Goal: Information Seeking & Learning: Check status

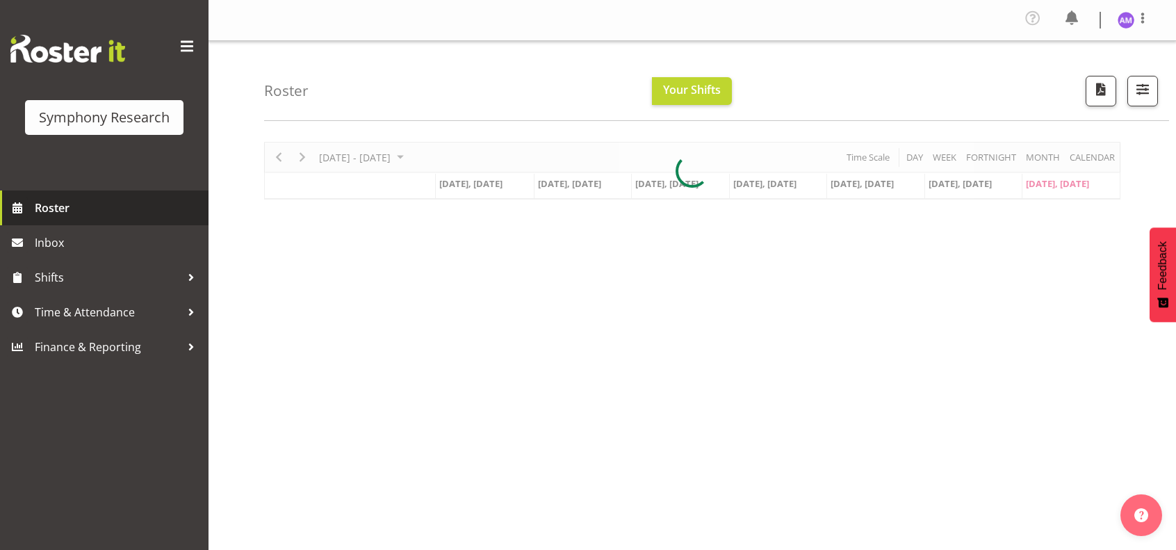
click at [93, 202] on span "Roster" at bounding box center [118, 207] width 167 height 21
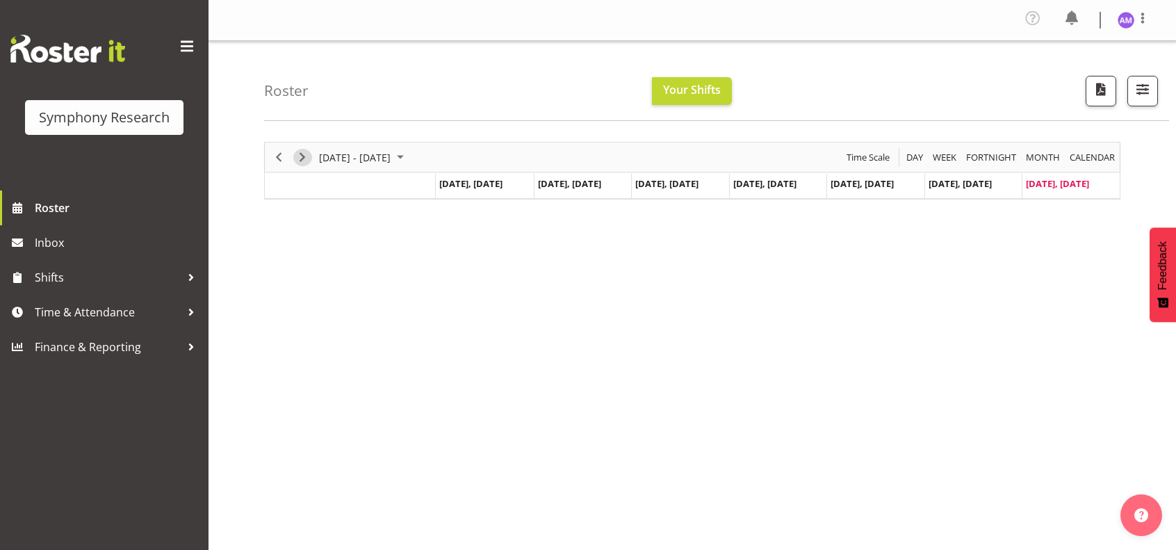
click at [306, 155] on span "Next" at bounding box center [302, 157] width 17 height 17
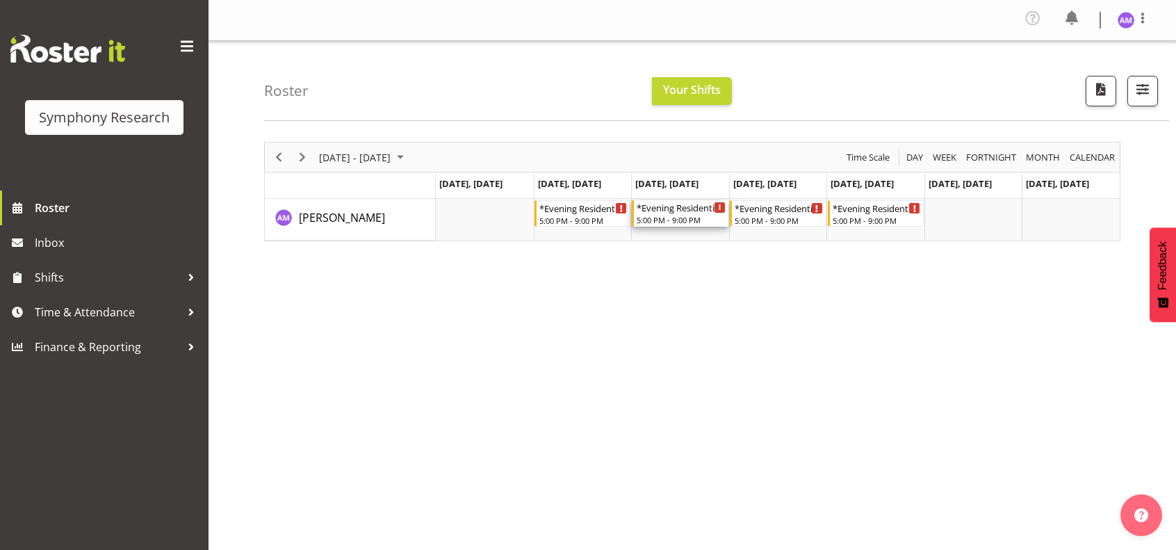
click at [681, 207] on div "*Evening Residential Shift 5-9pm" at bounding box center [681, 207] width 89 height 14
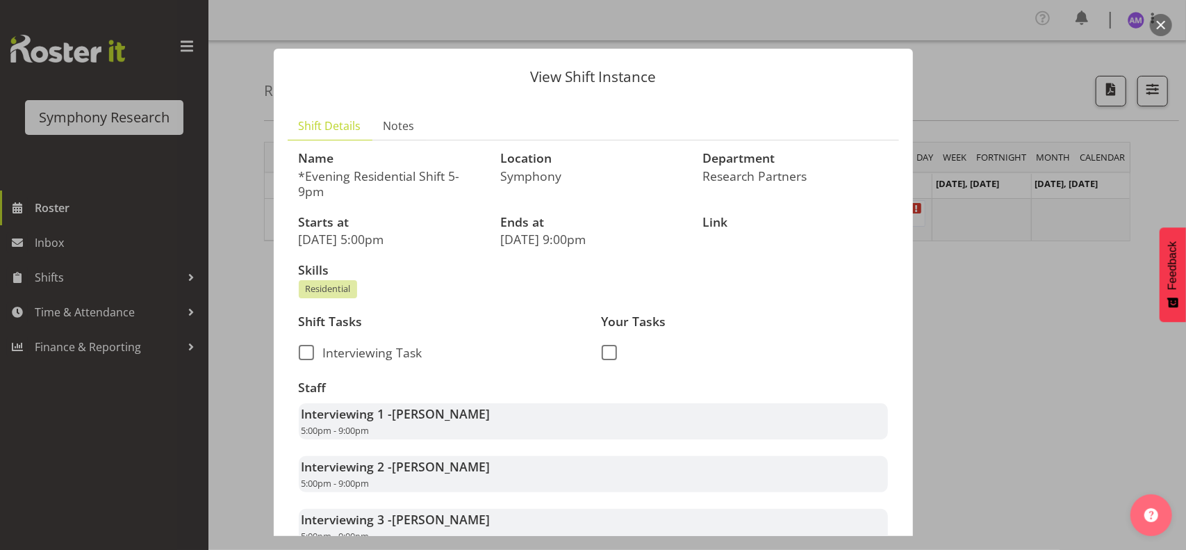
click at [976, 279] on div at bounding box center [593, 275] width 1186 height 550
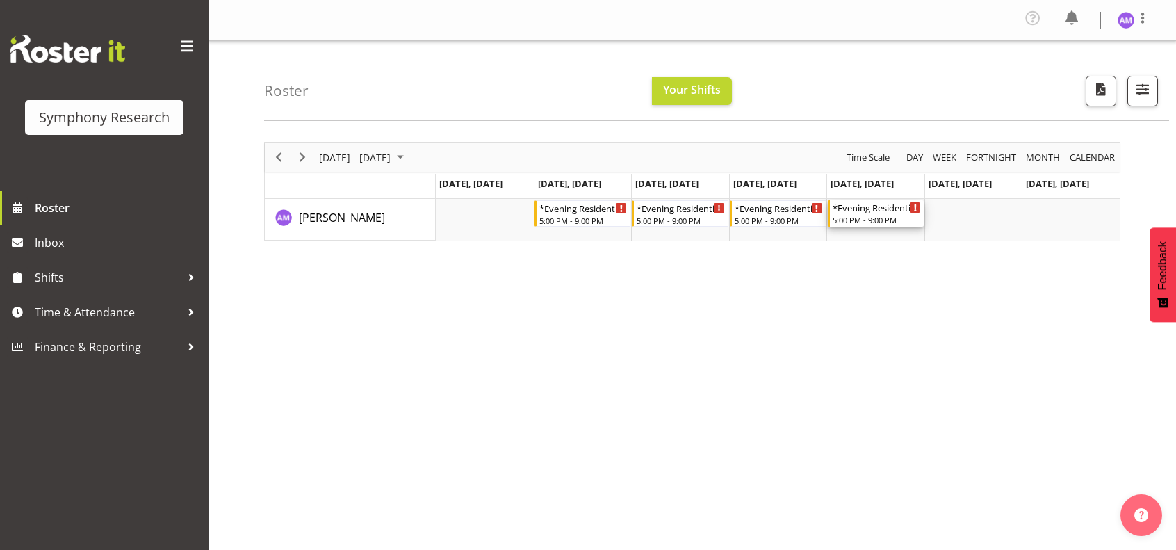
drag, startPoint x: 853, startPoint y: 220, endPoint x: 901, endPoint y: 216, distance: 48.1
click at [901, 216] on div "5:00 PM - 9:00 PM" at bounding box center [877, 219] width 89 height 11
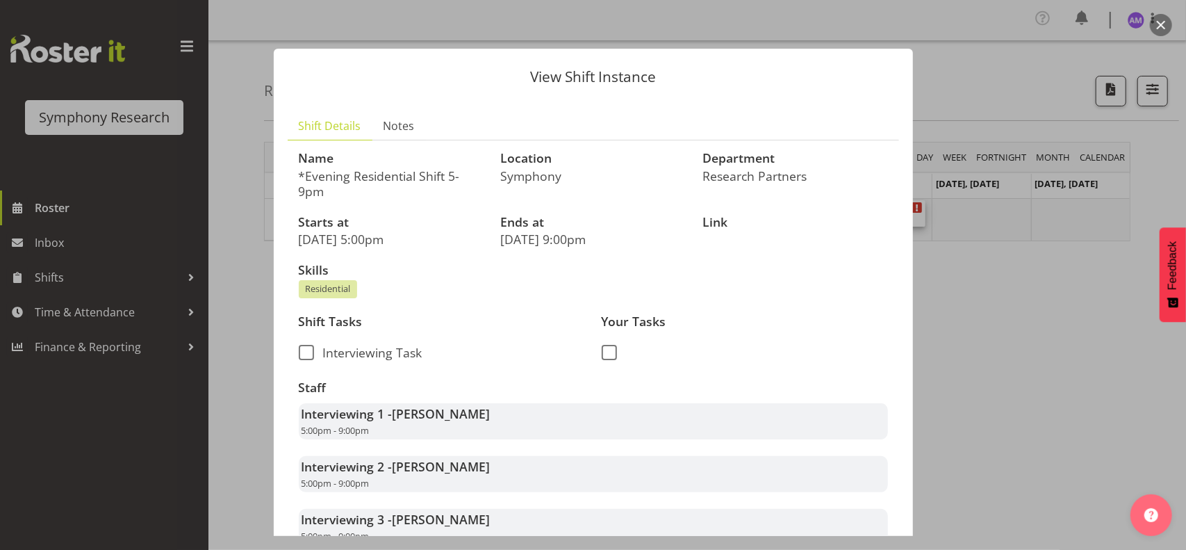
click at [981, 300] on div at bounding box center [593, 275] width 1186 height 550
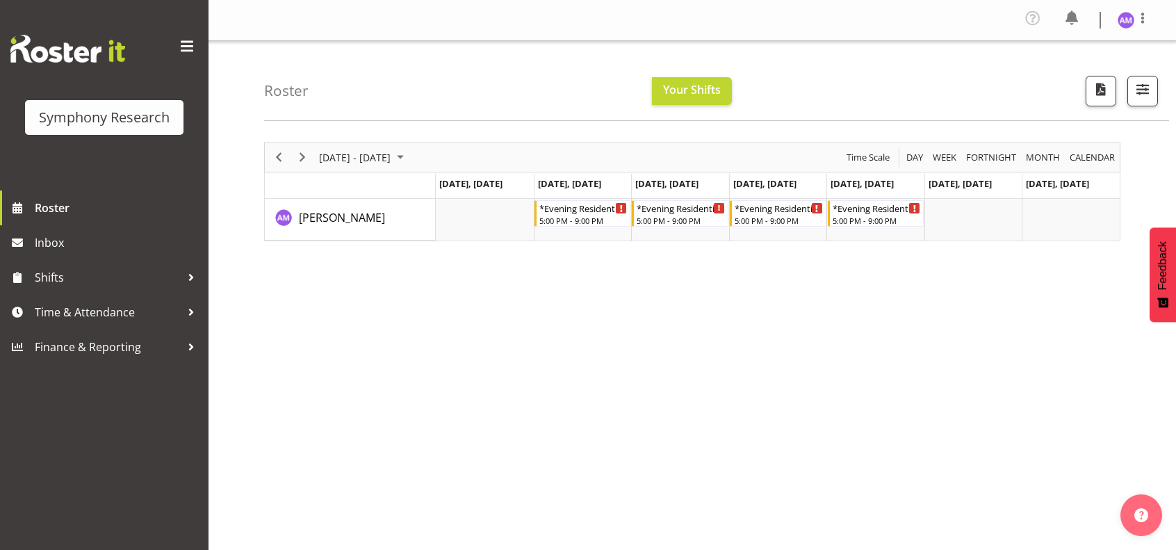
click at [609, 92] on div "Roster Your Shifts 1 Locations Clear MM Symphony Select All Deselect All All De…" at bounding box center [716, 81] width 905 height 80
